Goal: Transaction & Acquisition: Book appointment/travel/reservation

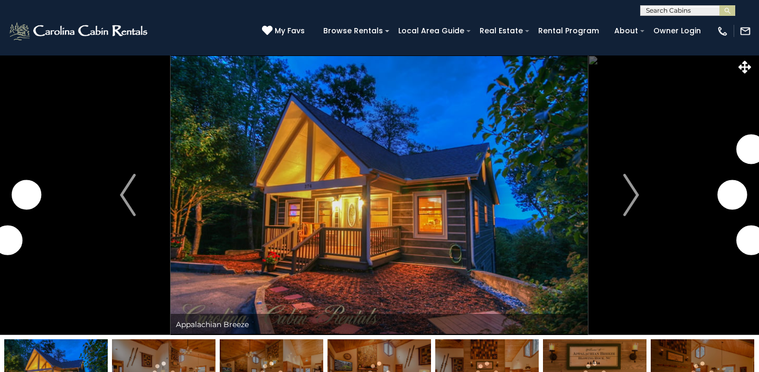
click at [448, 185] on img at bounding box center [379, 195] width 417 height 280
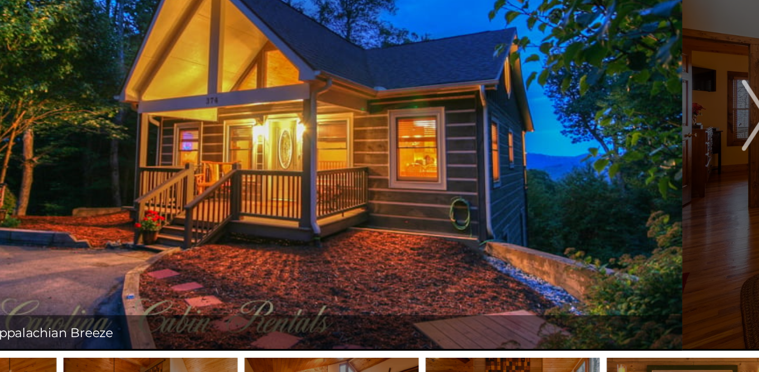
scroll to position [51, 0]
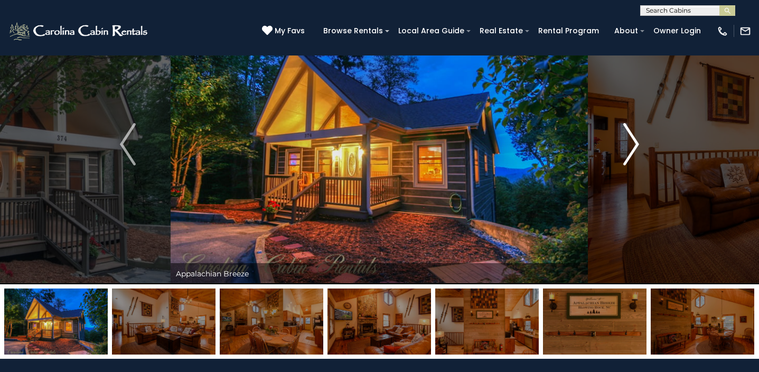
click at [622, 155] on button "Next" at bounding box center [631, 144] width 86 height 280
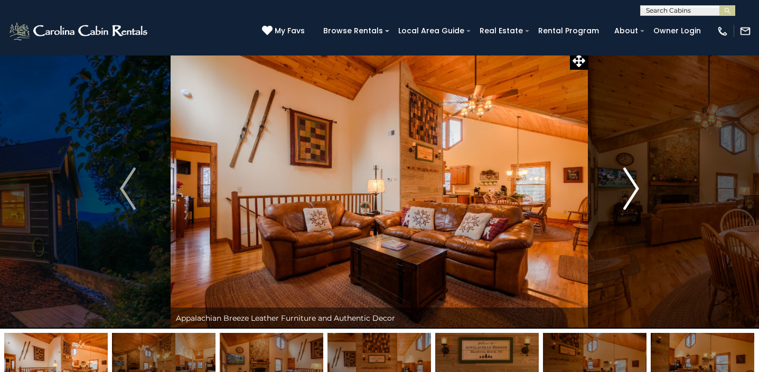
scroll to position [6, 0]
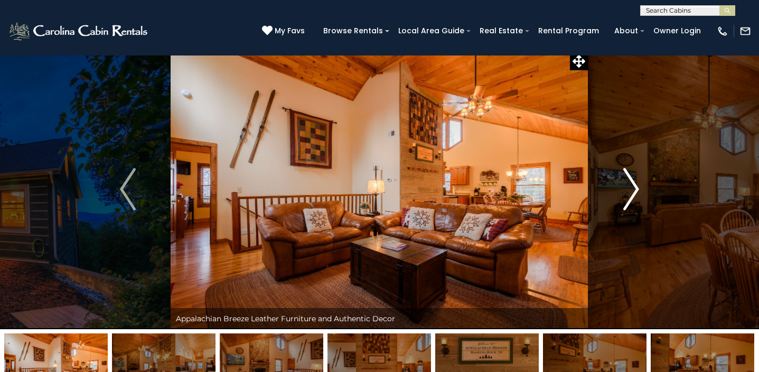
click at [632, 186] on img "Next" at bounding box center [631, 189] width 16 height 42
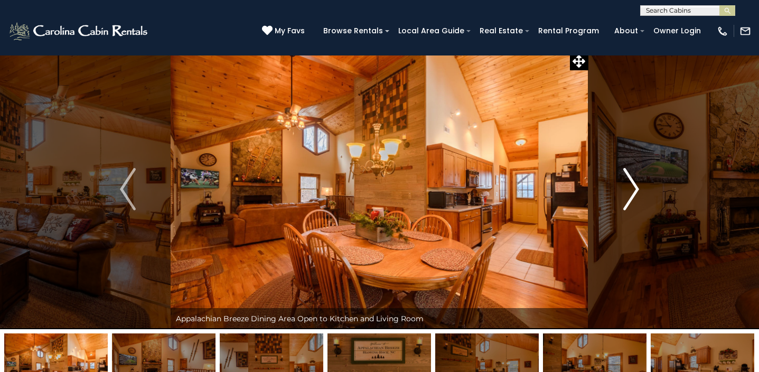
scroll to position [0, 0]
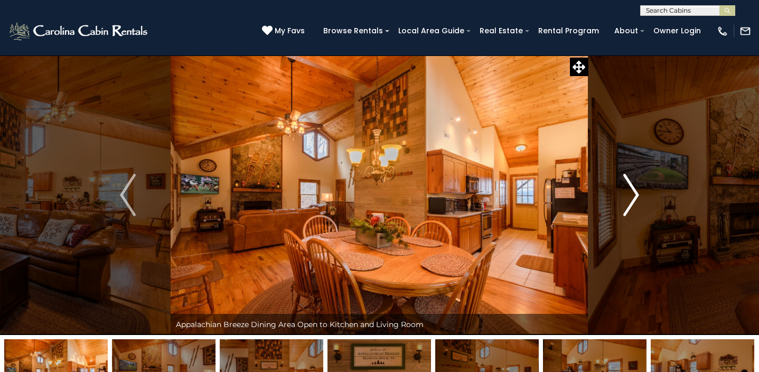
click at [631, 204] on img "Next" at bounding box center [631, 195] width 16 height 42
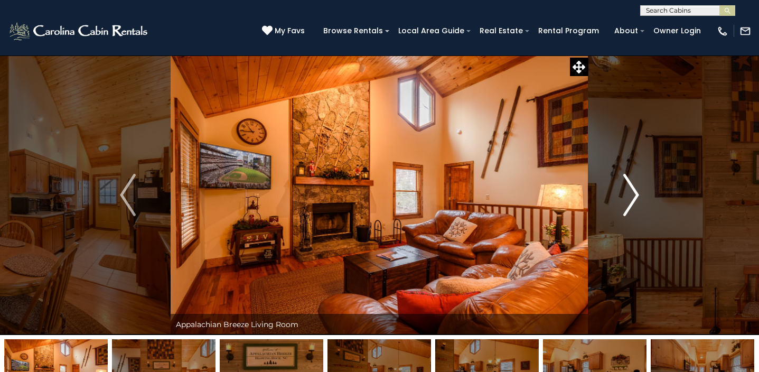
click at [631, 204] on img "Next" at bounding box center [631, 195] width 16 height 42
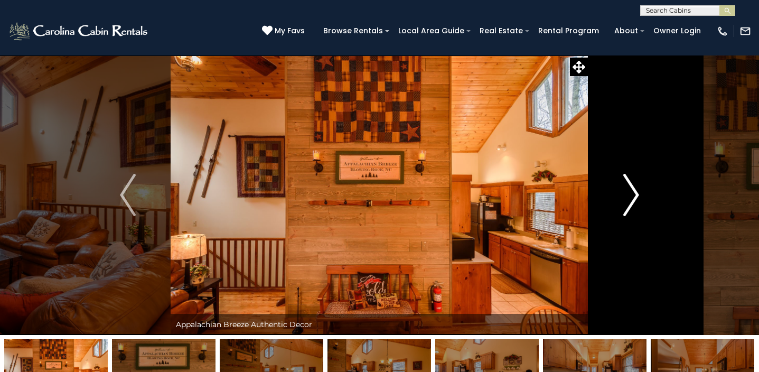
click at [631, 204] on img "Next" at bounding box center [631, 195] width 16 height 42
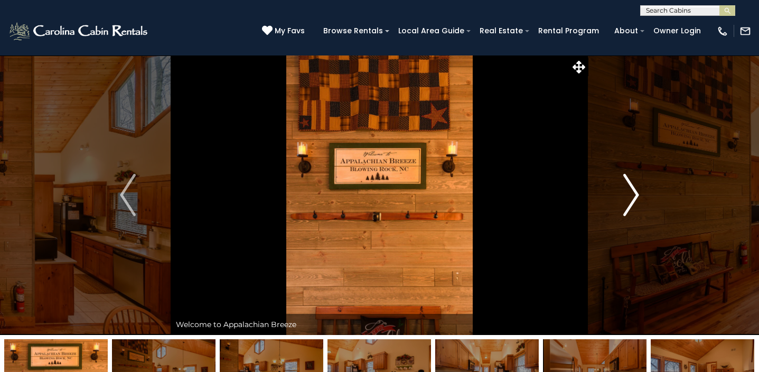
click at [631, 204] on img "Next" at bounding box center [631, 195] width 16 height 42
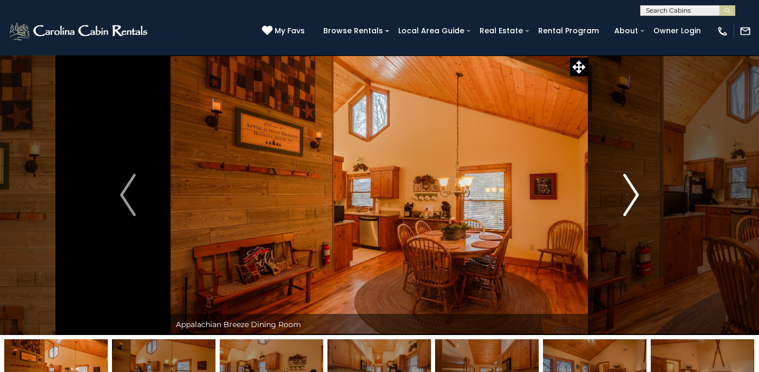
click at [631, 204] on img "Next" at bounding box center [631, 195] width 16 height 42
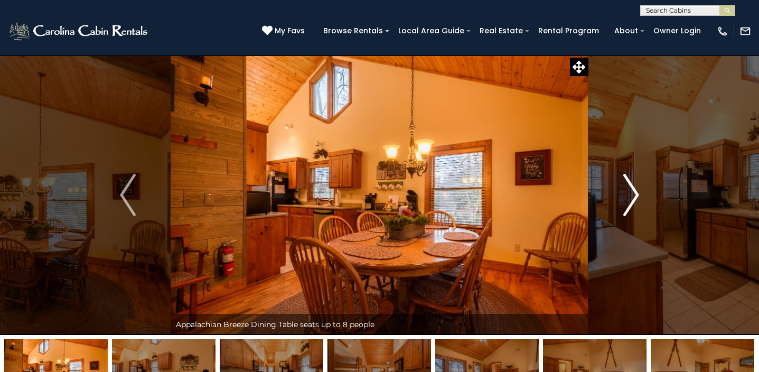
click at [631, 204] on img "Next" at bounding box center [631, 195] width 16 height 42
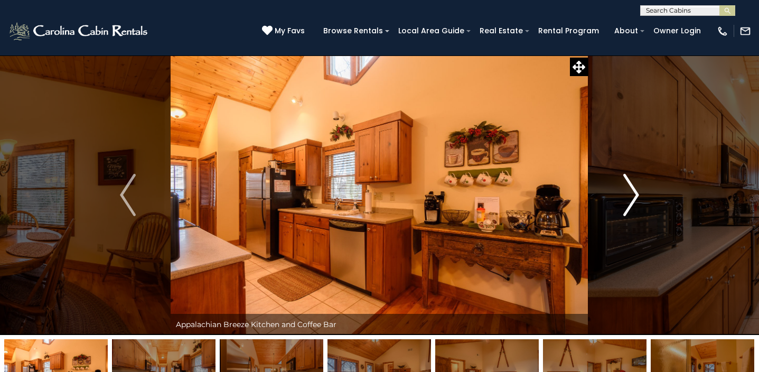
click at [631, 204] on img "Next" at bounding box center [631, 195] width 16 height 42
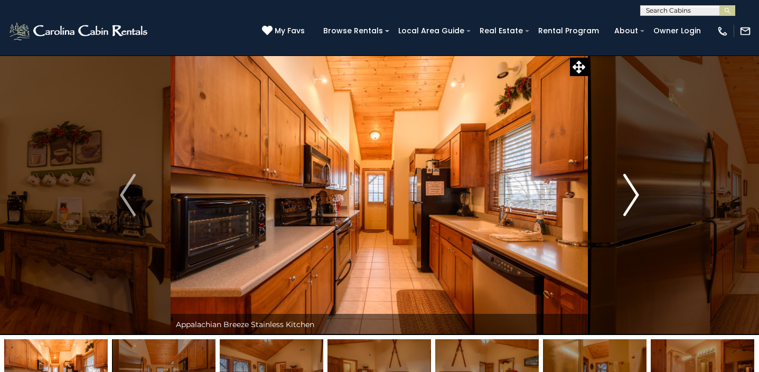
click at [631, 204] on img "Next" at bounding box center [631, 195] width 16 height 42
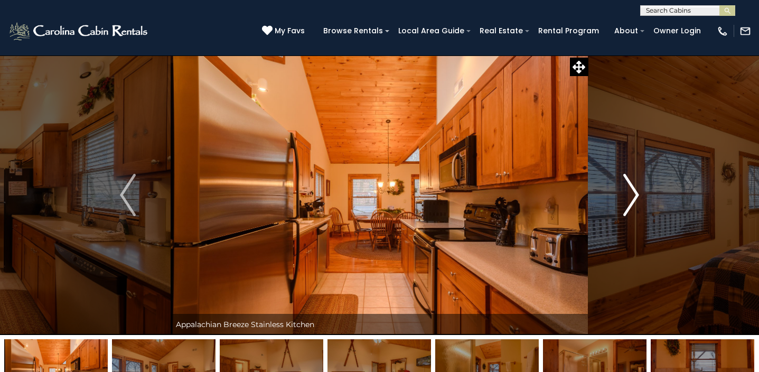
click at [631, 204] on img "Next" at bounding box center [631, 195] width 16 height 42
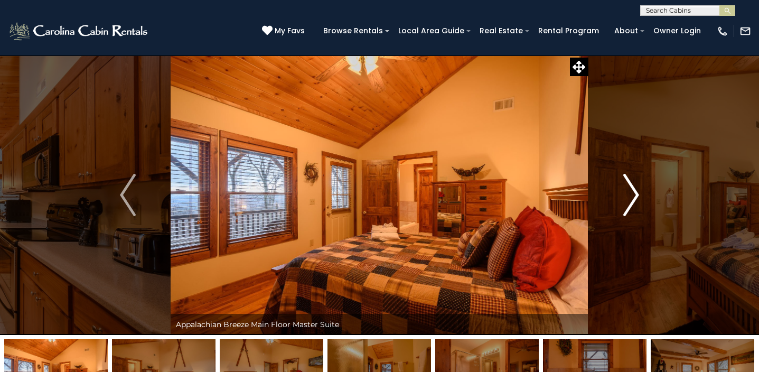
click at [631, 204] on img "Next" at bounding box center [631, 195] width 16 height 42
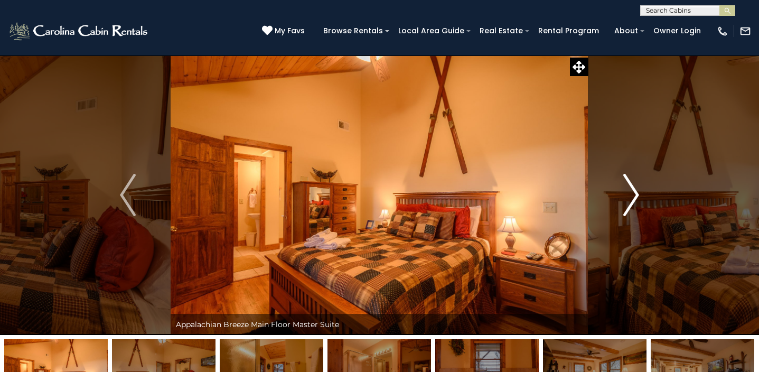
click at [631, 204] on img "Next" at bounding box center [631, 195] width 16 height 42
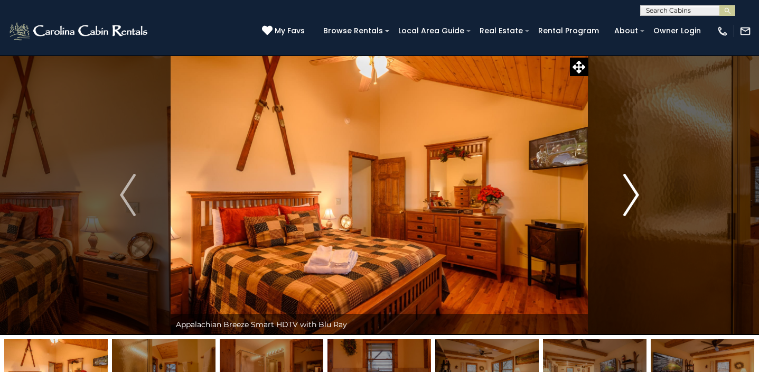
click at [631, 204] on img "Next" at bounding box center [631, 195] width 16 height 42
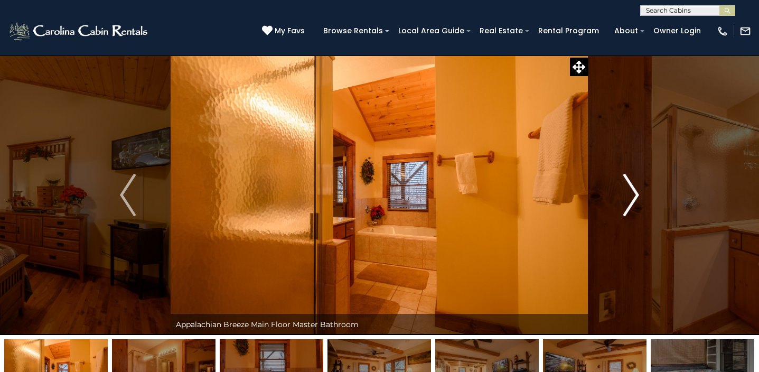
click at [631, 204] on img "Next" at bounding box center [631, 195] width 16 height 42
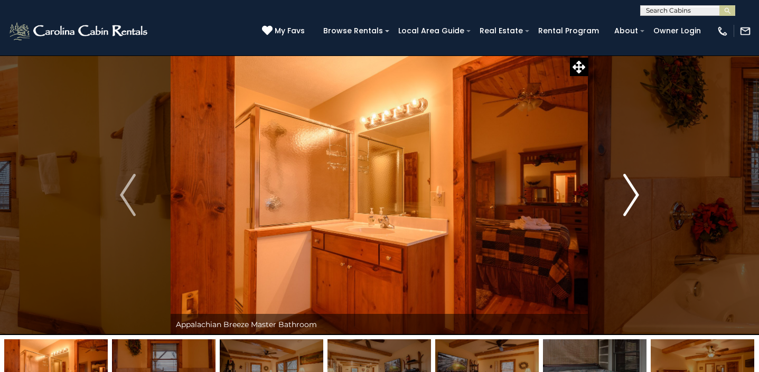
click at [631, 204] on img "Next" at bounding box center [631, 195] width 16 height 42
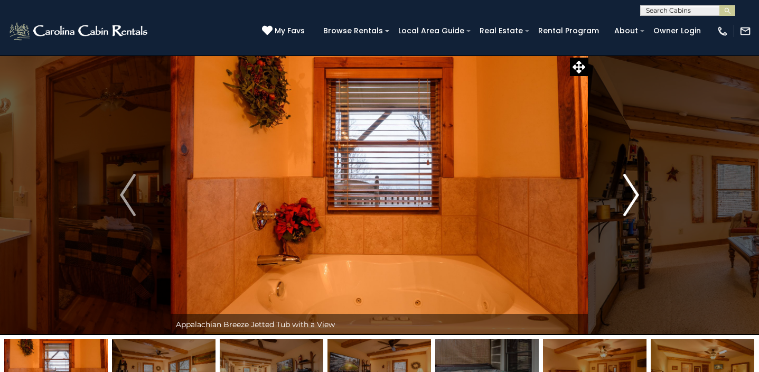
click at [631, 204] on img "Next" at bounding box center [631, 195] width 16 height 42
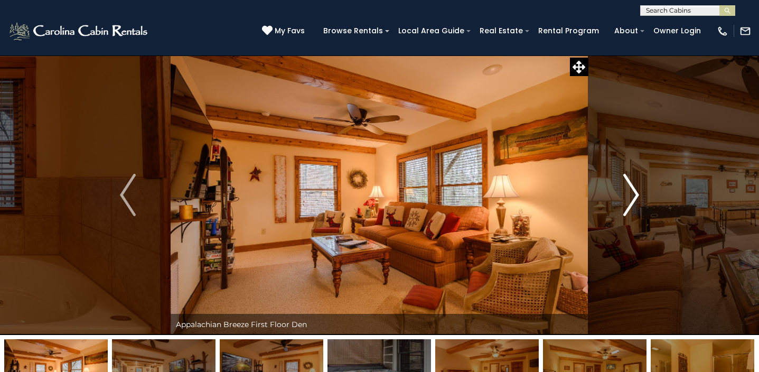
click at [631, 204] on img "Next" at bounding box center [631, 195] width 16 height 42
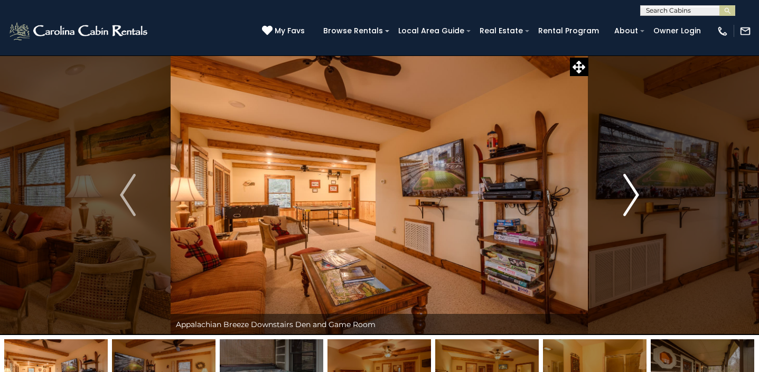
click at [629, 198] on img "Next" at bounding box center [631, 195] width 16 height 42
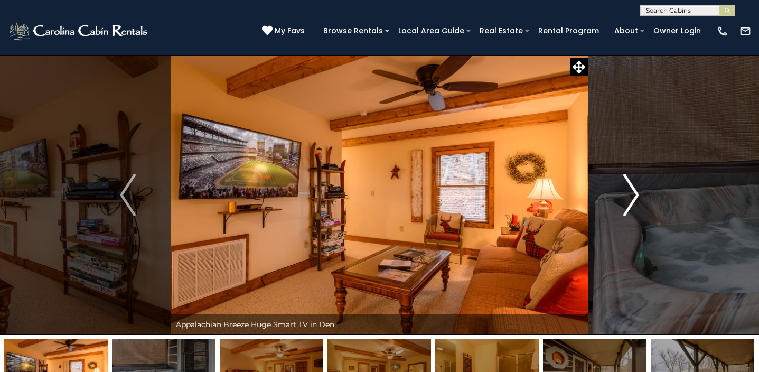
click at [629, 198] on img "Next" at bounding box center [631, 195] width 16 height 42
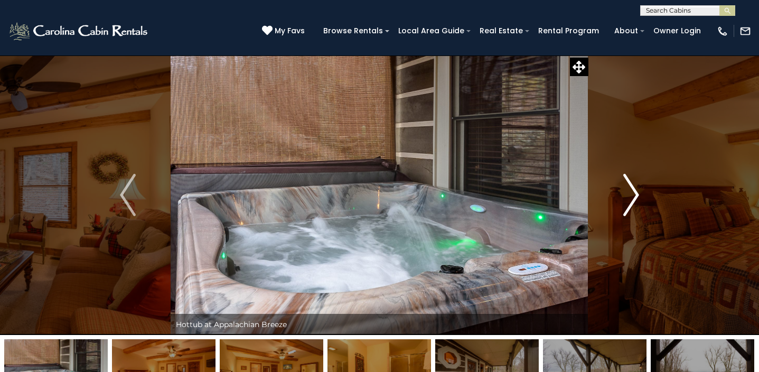
click at [630, 198] on img "Next" at bounding box center [631, 195] width 16 height 42
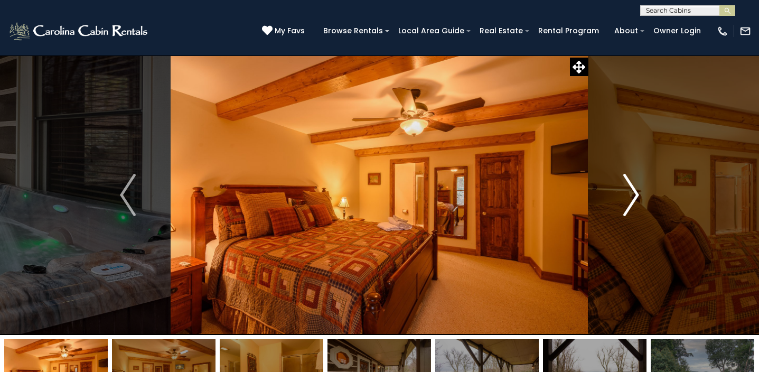
click at [629, 198] on img "Next" at bounding box center [631, 195] width 16 height 42
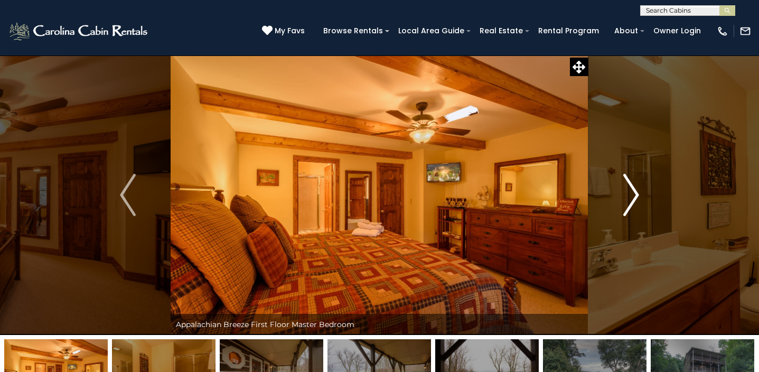
click at [629, 198] on img "Next" at bounding box center [631, 195] width 16 height 42
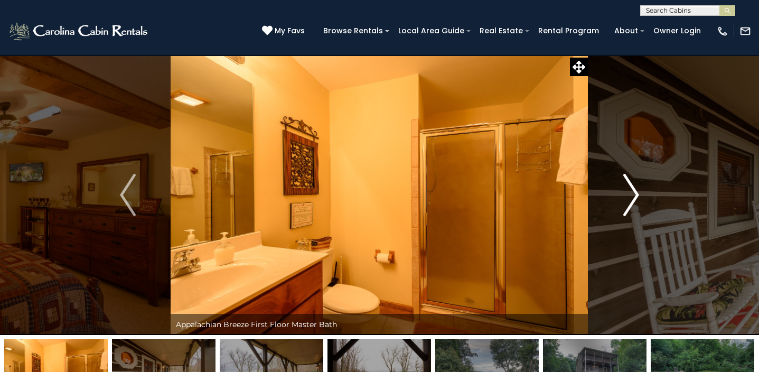
click at [629, 198] on img "Next" at bounding box center [631, 195] width 16 height 42
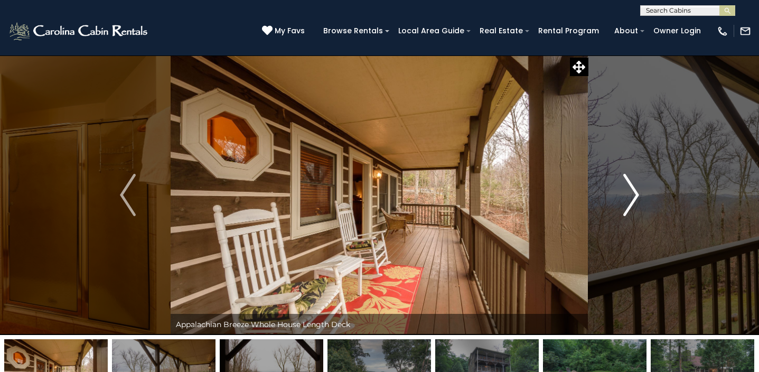
click at [629, 198] on img "Next" at bounding box center [631, 195] width 16 height 42
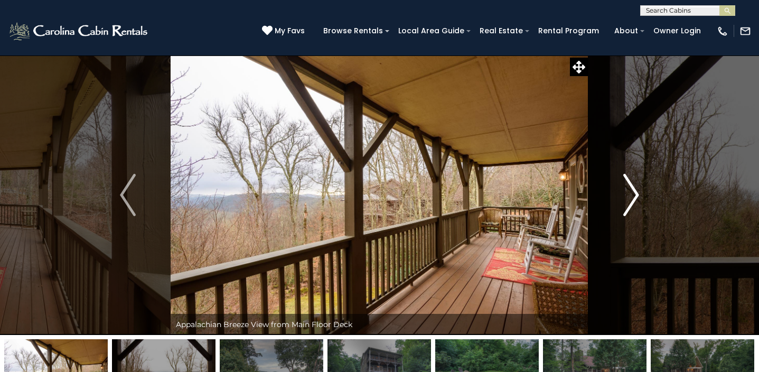
click at [622, 207] on button "Next" at bounding box center [631, 195] width 86 height 280
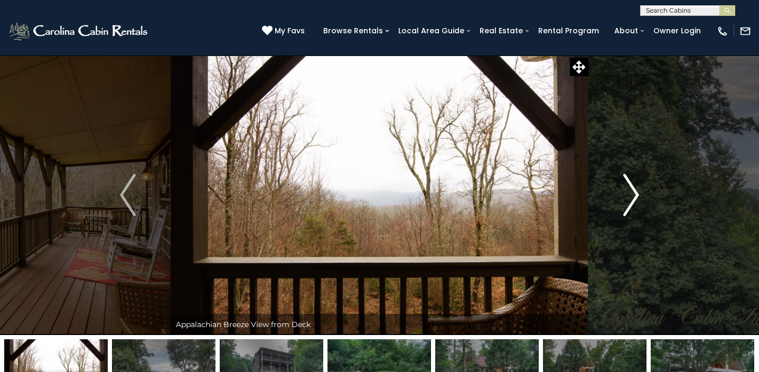
click at [635, 206] on img "Next" at bounding box center [631, 195] width 16 height 42
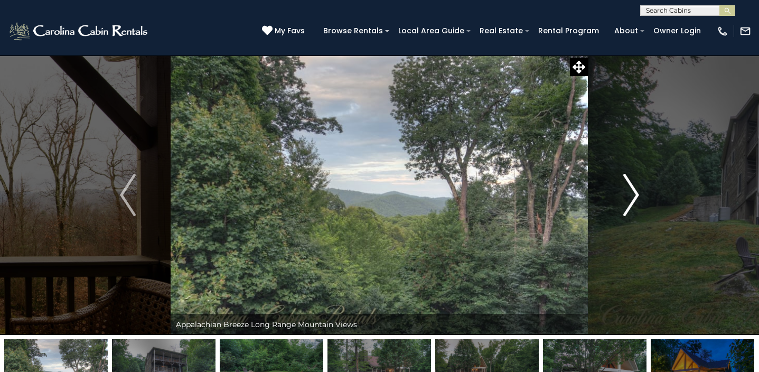
click at [635, 206] on img "Next" at bounding box center [631, 195] width 16 height 42
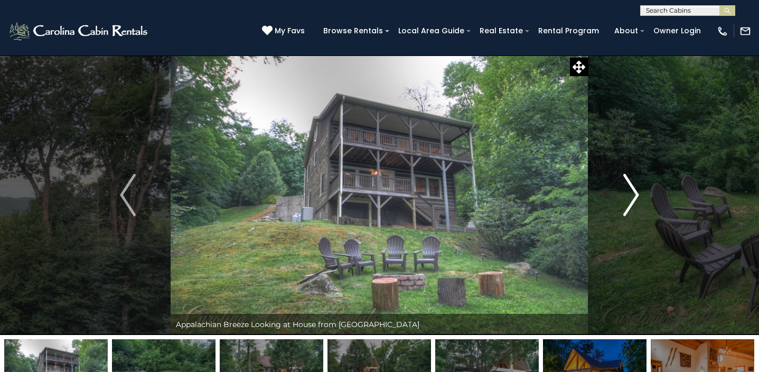
click at [618, 198] on button "Next" at bounding box center [631, 195] width 86 height 280
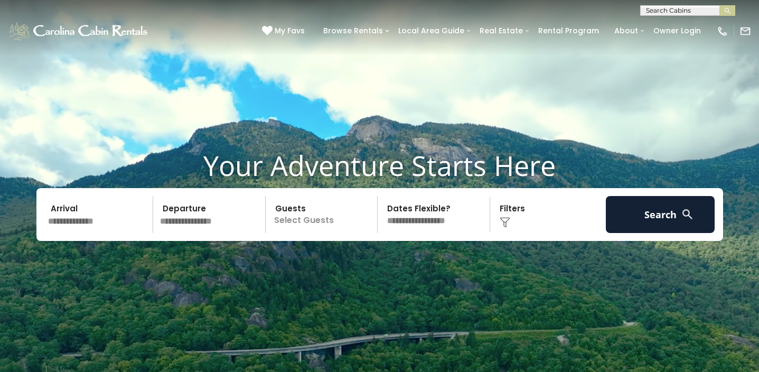
click at [670, 8] on input "text" at bounding box center [687, 12] width 92 height 11
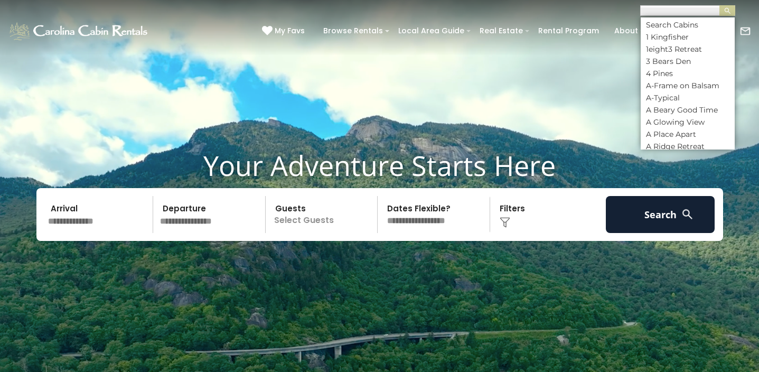
type input "*"
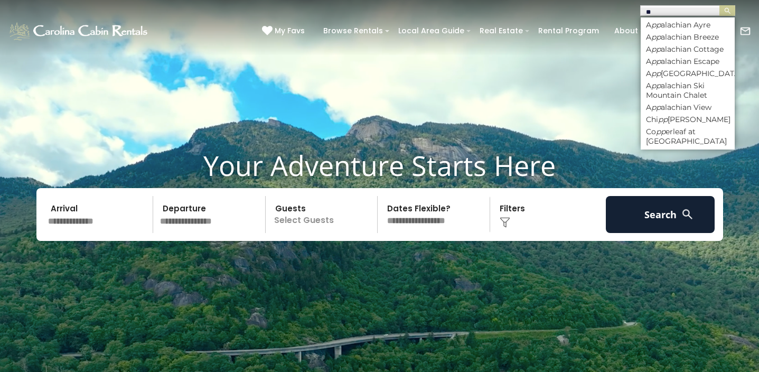
type input "*"
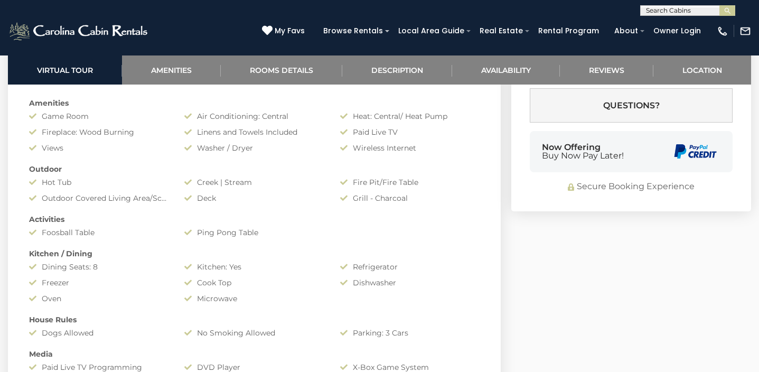
scroll to position [788, 0]
